Goal: Find contact information: Find contact information

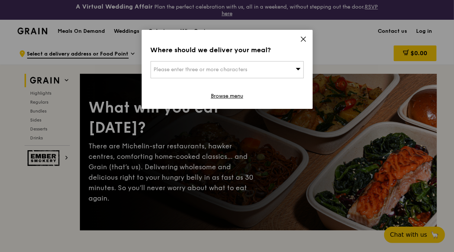
click at [300, 40] on div "Where should we deliver your meal? Please enter three or more characters Browse…" at bounding box center [227, 69] width 171 height 79
click at [303, 39] on icon at bounding box center [303, 39] width 4 height 4
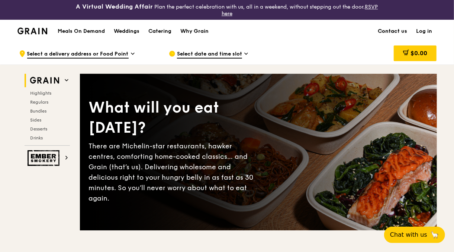
click at [404, 28] on link "Contact us" at bounding box center [393, 31] width 38 height 22
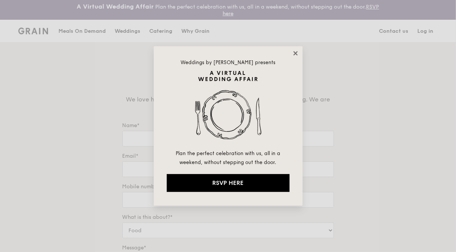
click at [297, 50] on icon at bounding box center [295, 53] width 7 height 7
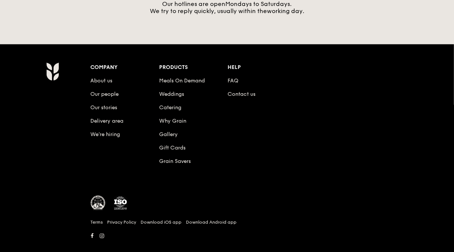
scroll to position [381, 0]
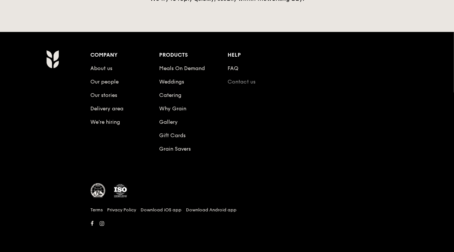
click at [237, 80] on link "Contact us" at bounding box center [242, 82] width 28 height 6
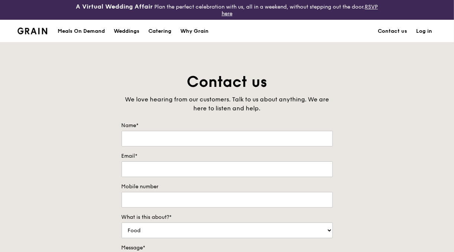
scroll to position [260, 0]
